Goal: Find specific page/section: Find specific page/section

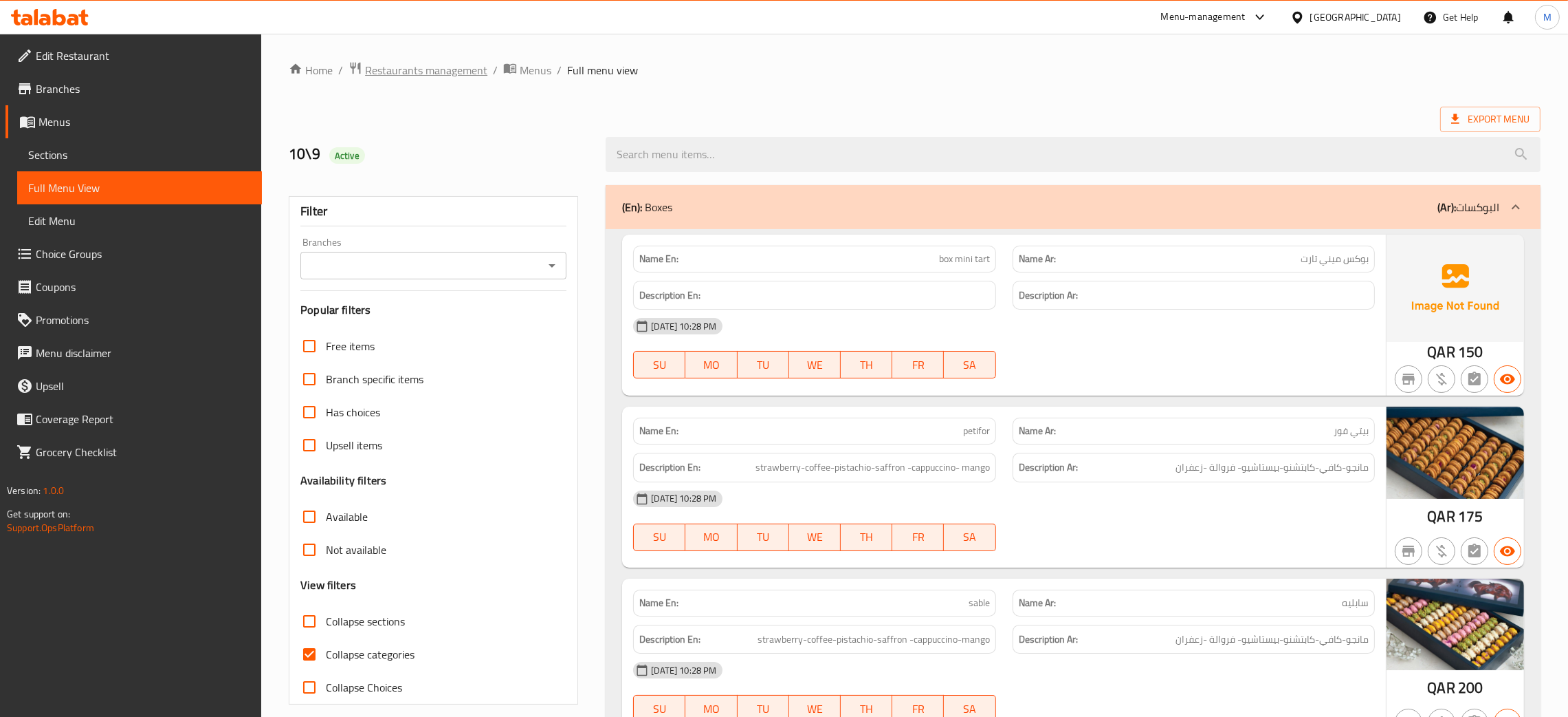
click at [409, 69] on span "Restaurants management" at bounding box center [426, 70] width 123 height 17
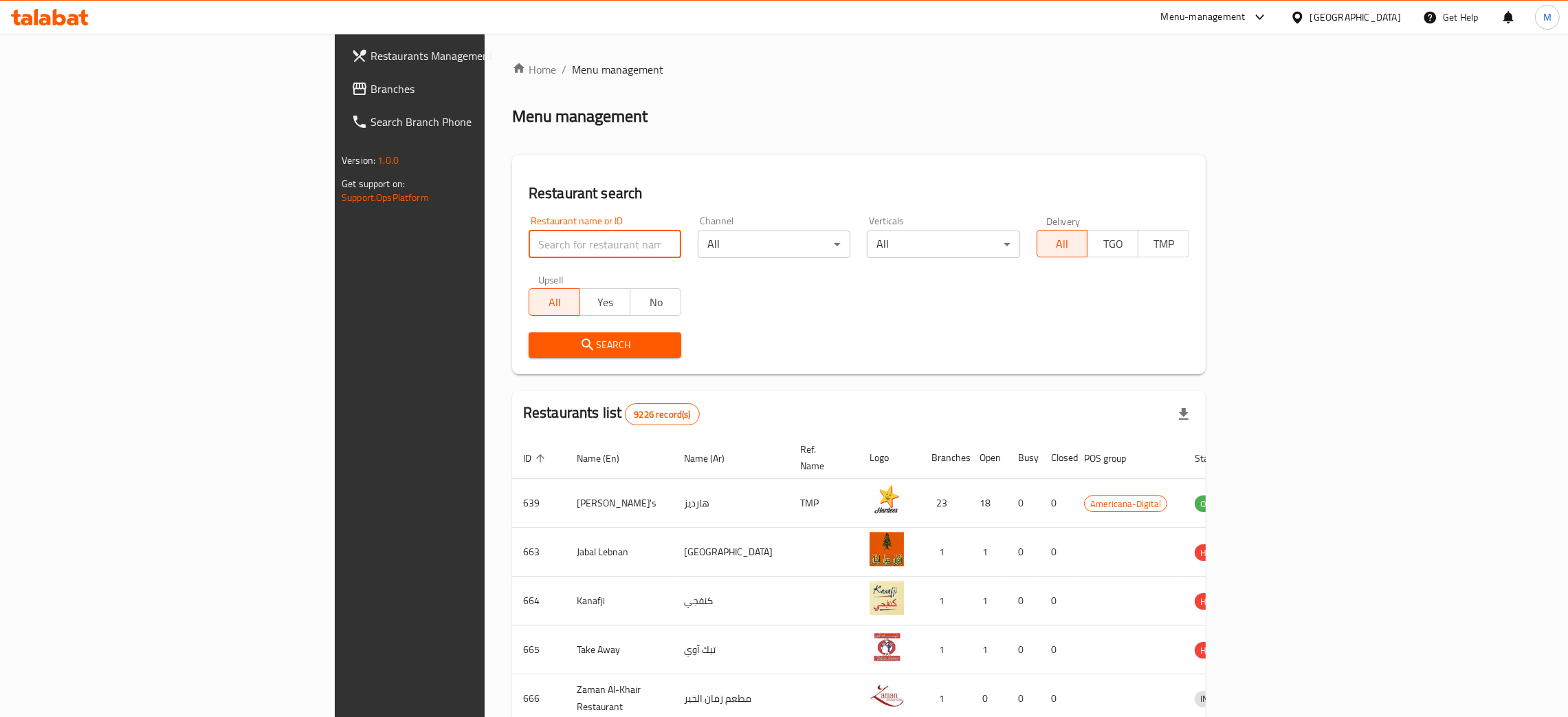
click at [528, 242] on input "search" at bounding box center [604, 244] width 153 height 27
paste input "631735"
type input "631735"
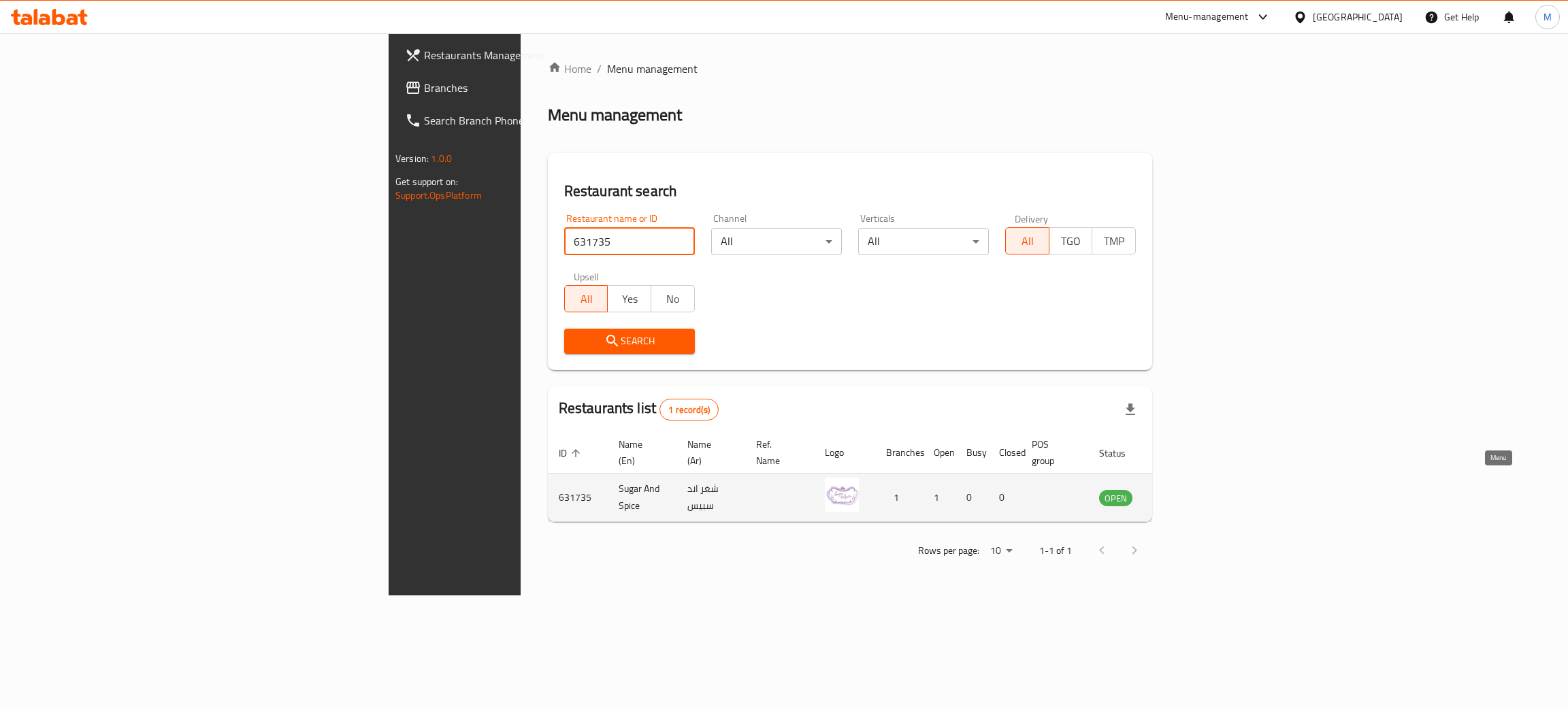
click at [1187, 489] on icon "enhanced table" at bounding box center [1179, 498] width 17 height 17
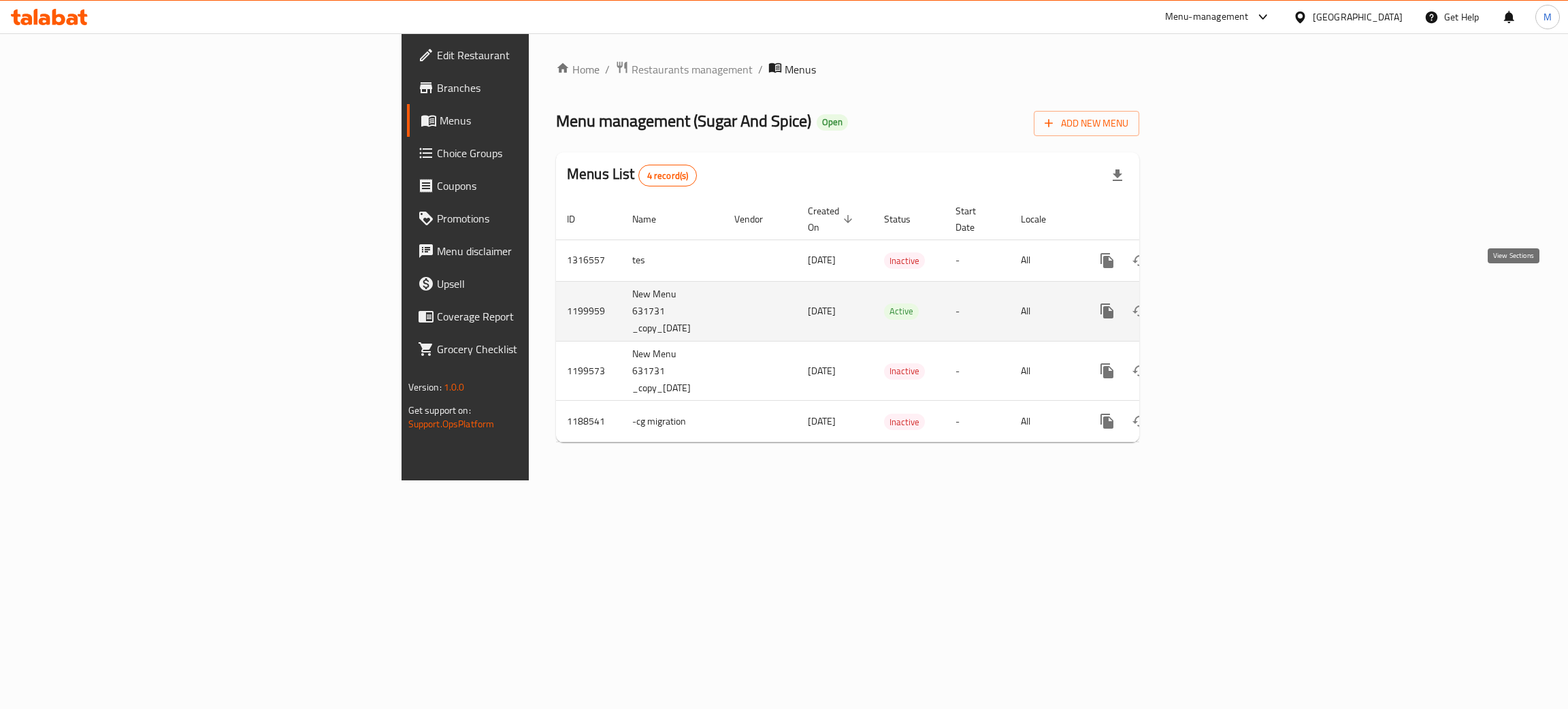
click at [1213, 303] on icon "enhanced table" at bounding box center [1205, 311] width 17 height 17
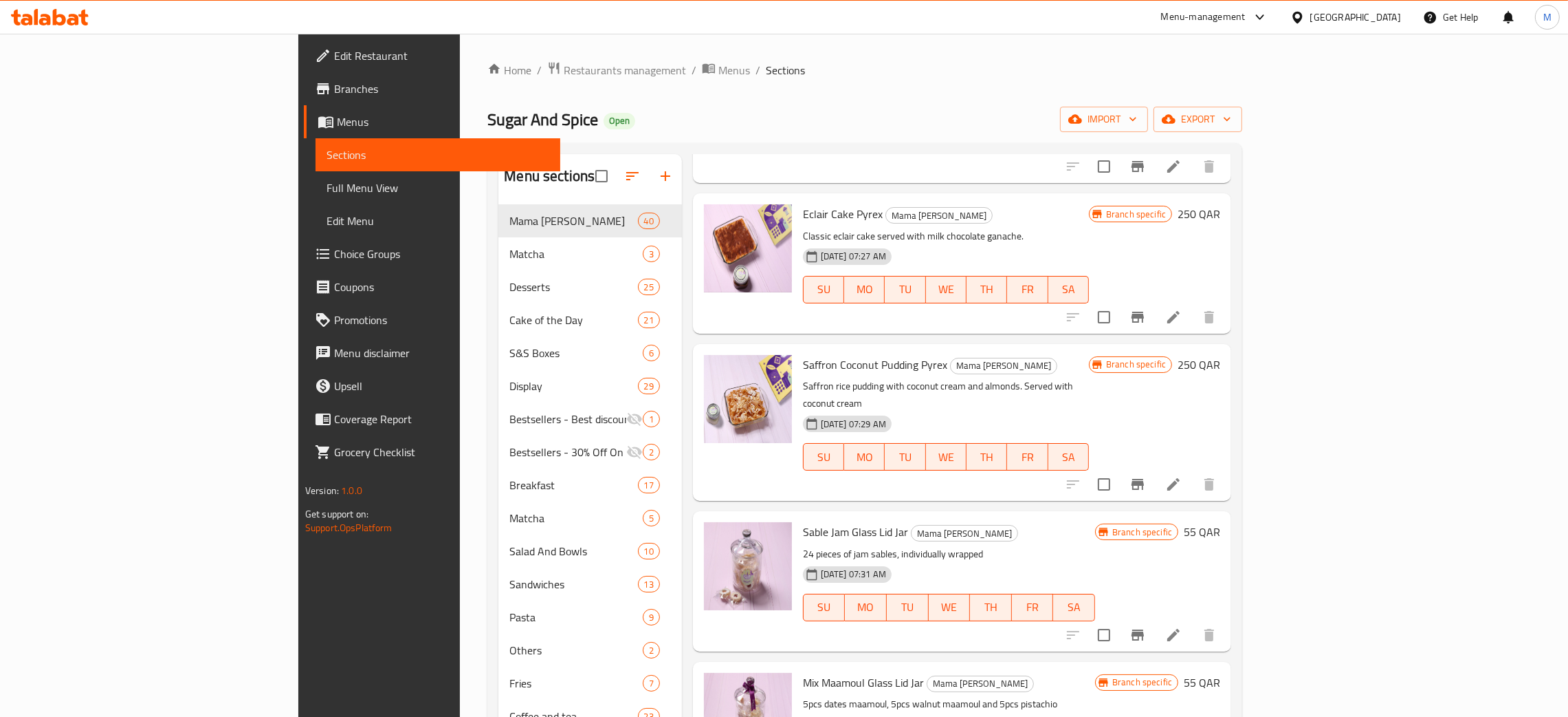
scroll to position [1134, 0]
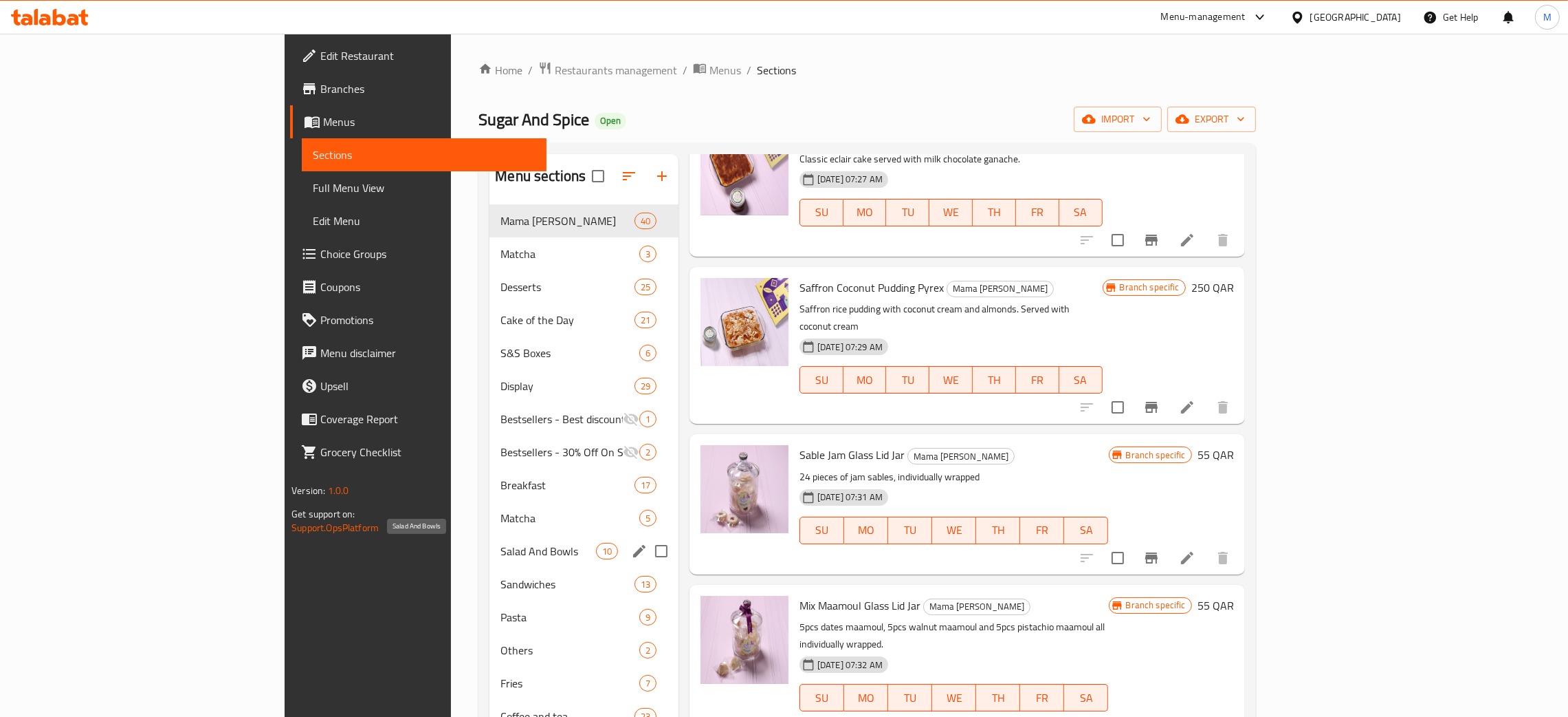
click at [500, 550] on span "Salad And Bowls" at bounding box center [547, 551] width 95 height 17
